Goal: Task Accomplishment & Management: Complete application form

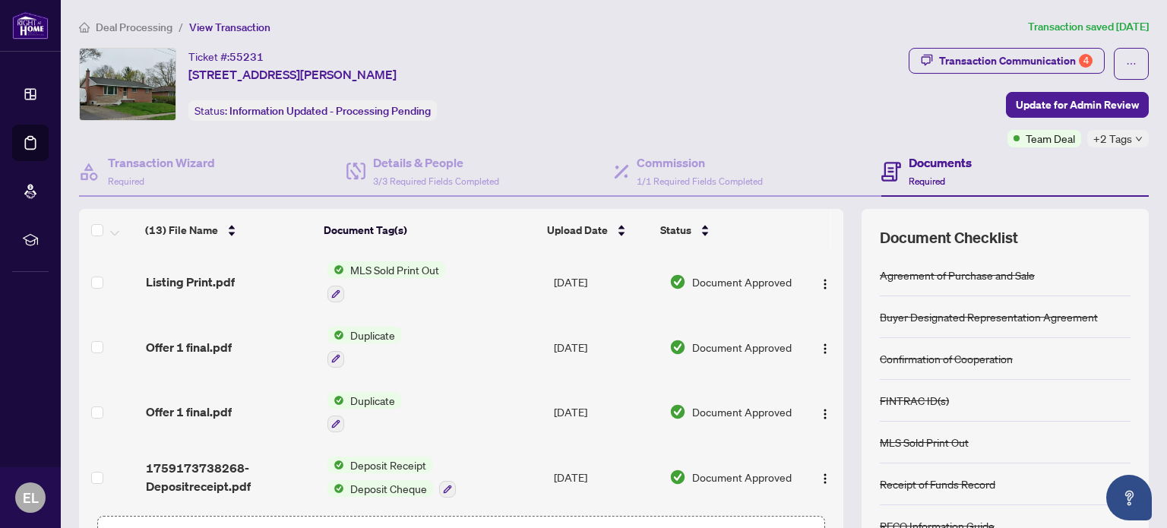
scroll to position [108, 0]
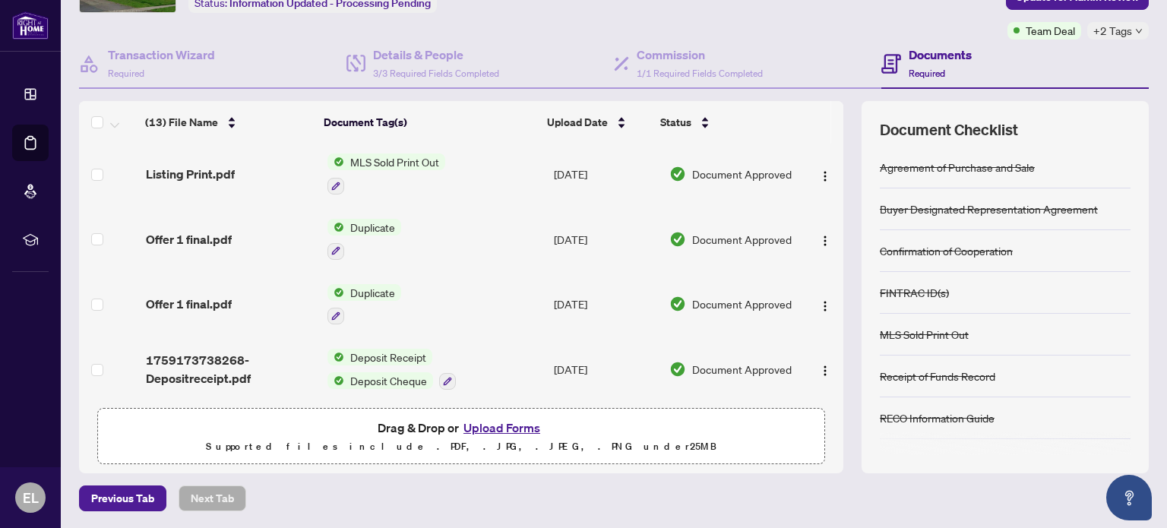
click at [510, 428] on button "Upload Forms" at bounding box center [502, 428] width 86 height 20
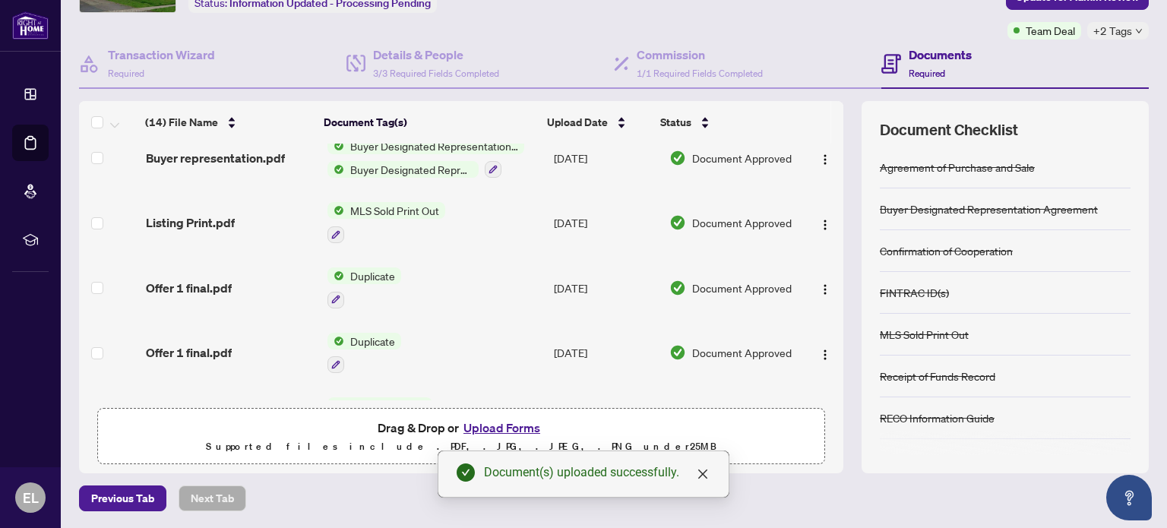
scroll to position [0, 0]
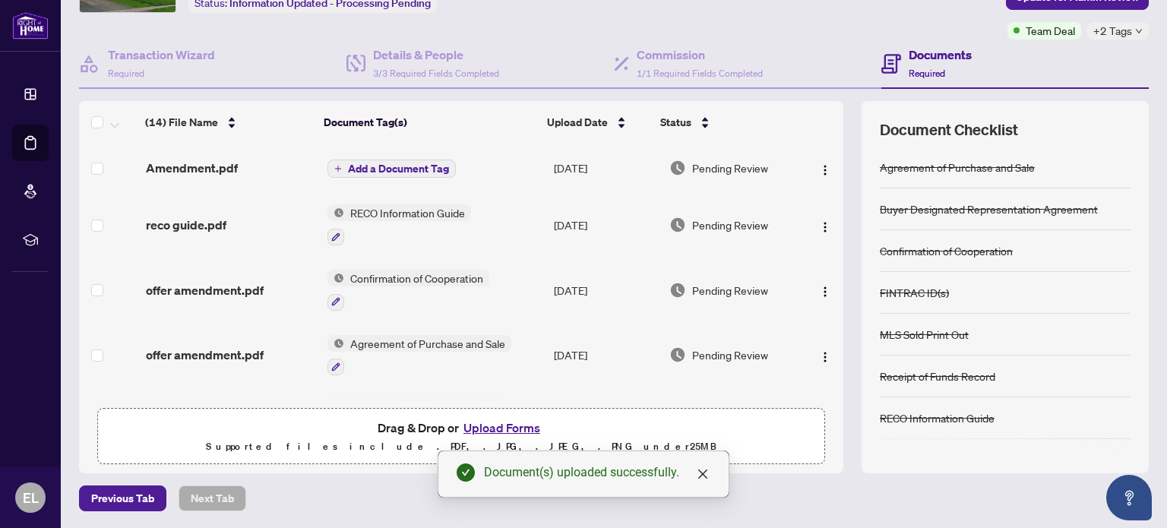
click at [407, 169] on span "Add a Document Tag" at bounding box center [398, 168] width 101 height 11
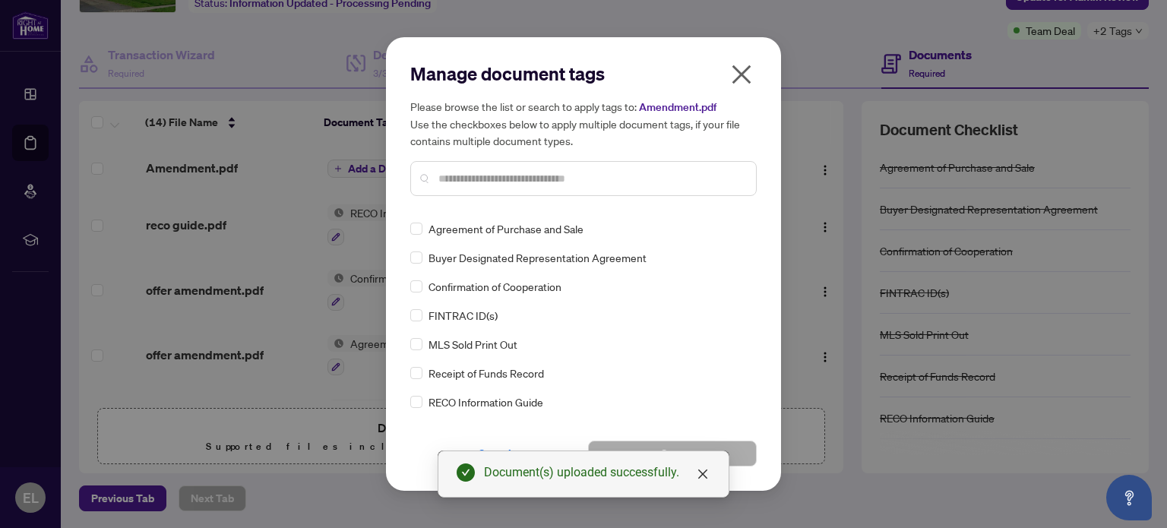
click at [488, 185] on input "text" at bounding box center [592, 178] width 306 height 17
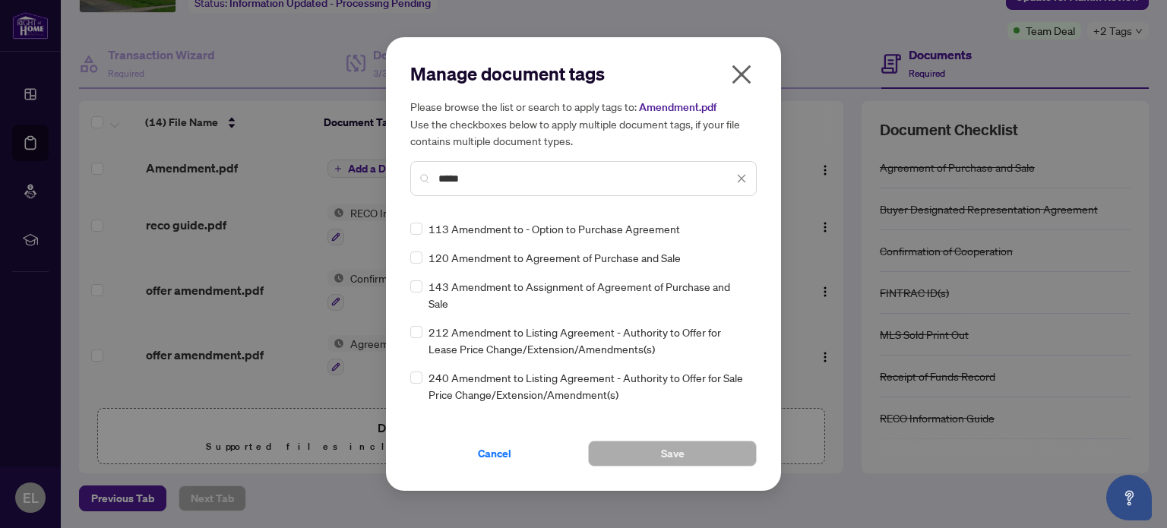
type input "*****"
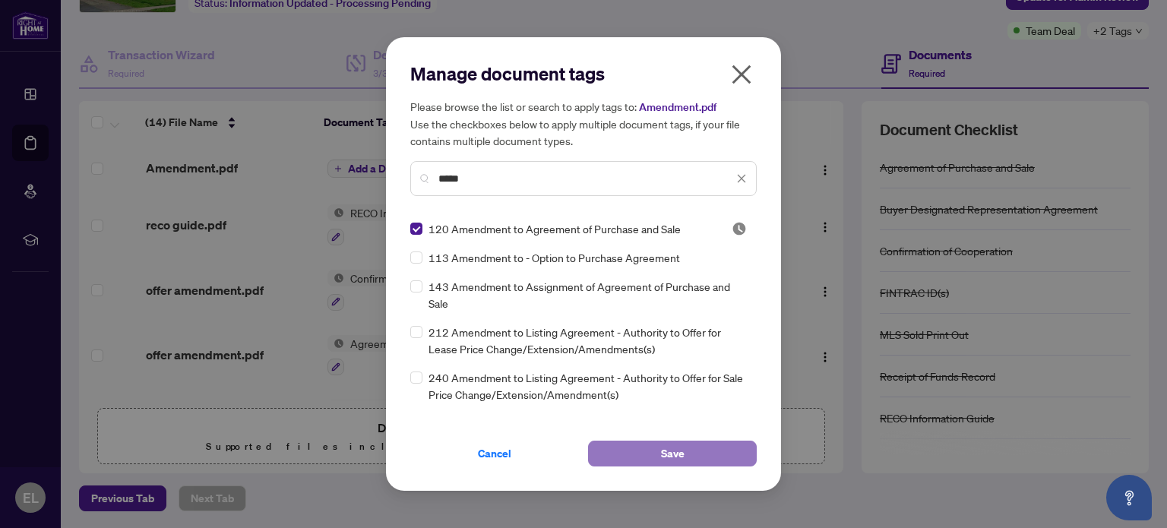
click at [665, 461] on span "Save" at bounding box center [673, 454] width 24 height 24
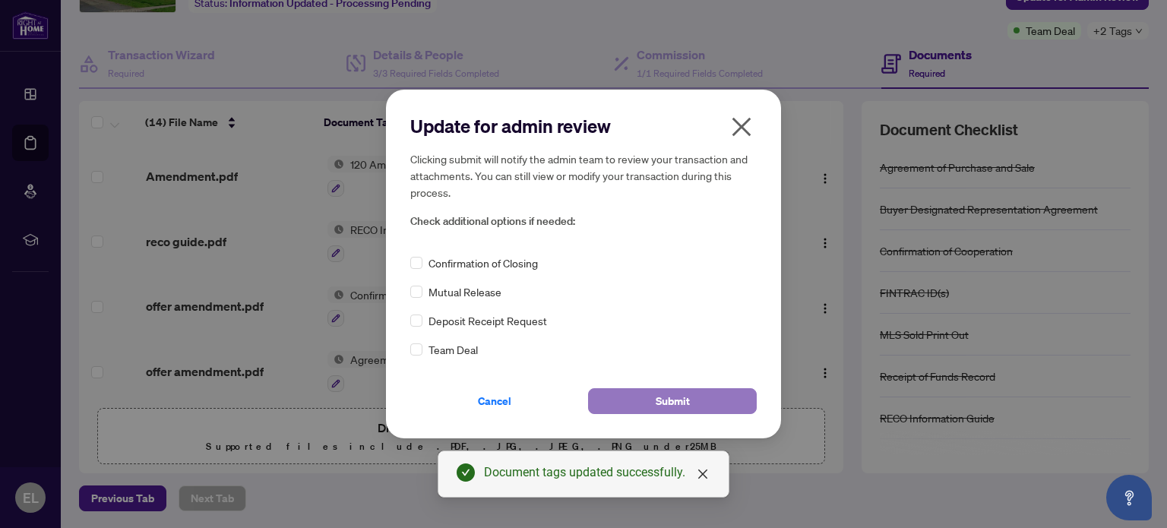
click at [670, 394] on span "Submit" at bounding box center [673, 401] width 34 height 24
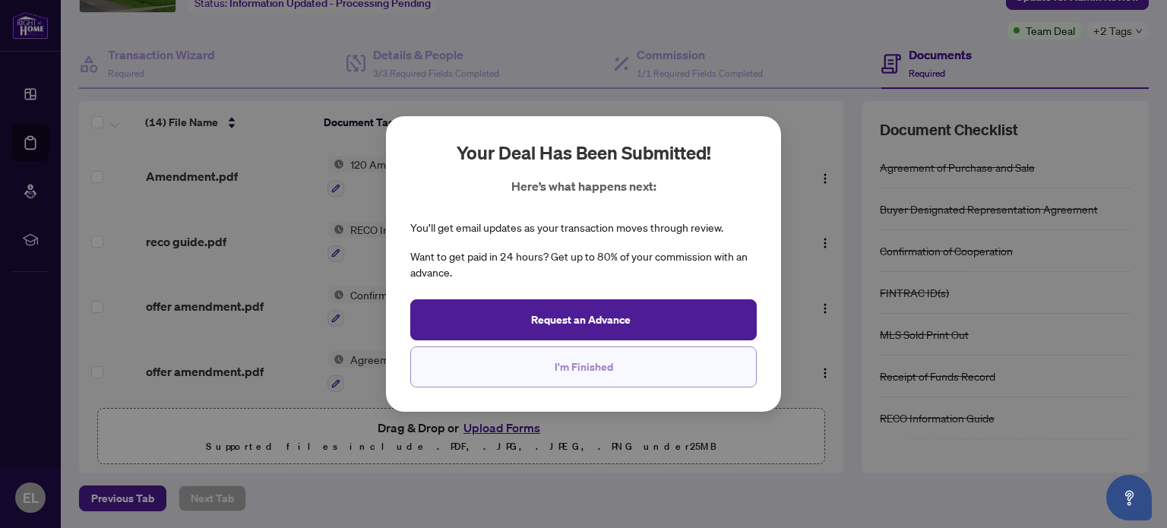
click at [681, 363] on button "I'm Finished" at bounding box center [583, 367] width 347 height 41
